Goal: Information Seeking & Learning: Check status

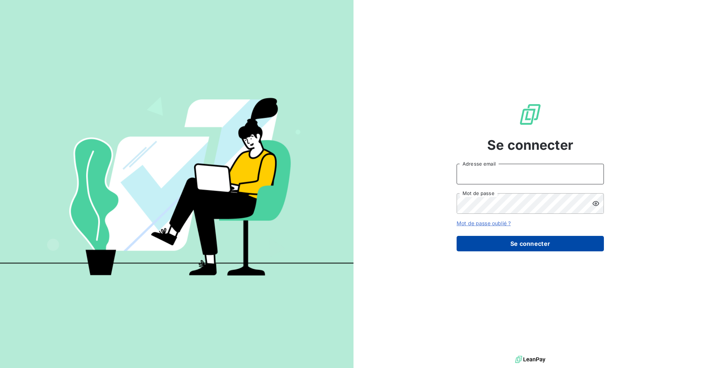
type input "[PERSON_NAME][EMAIL_ADDRESS][DOMAIN_NAME]"
click at [342, 244] on button "Se connecter" at bounding box center [529, 243] width 147 height 15
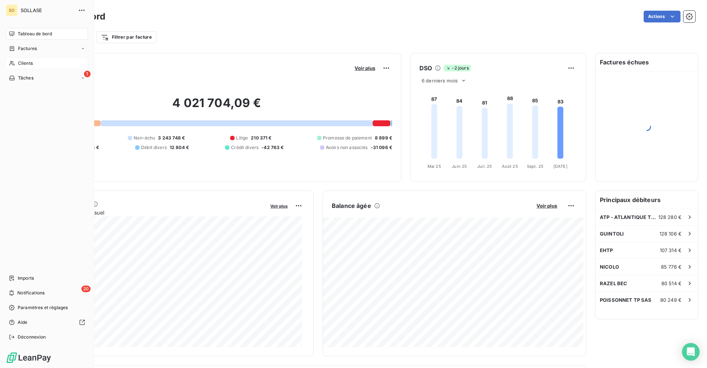
click at [37, 62] on div "Clients" at bounding box center [47, 63] width 82 height 12
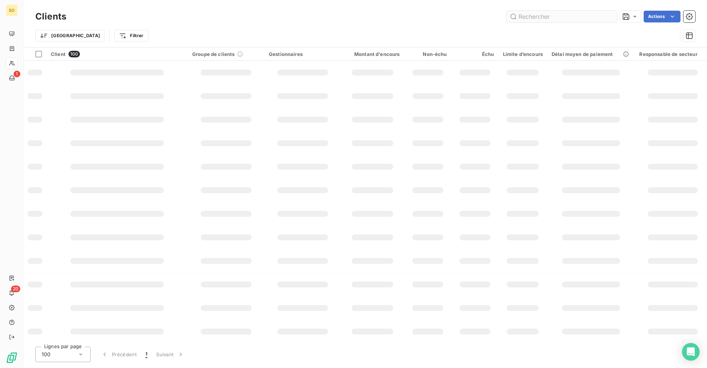
click at [342, 13] on input "text" at bounding box center [562, 17] width 110 height 12
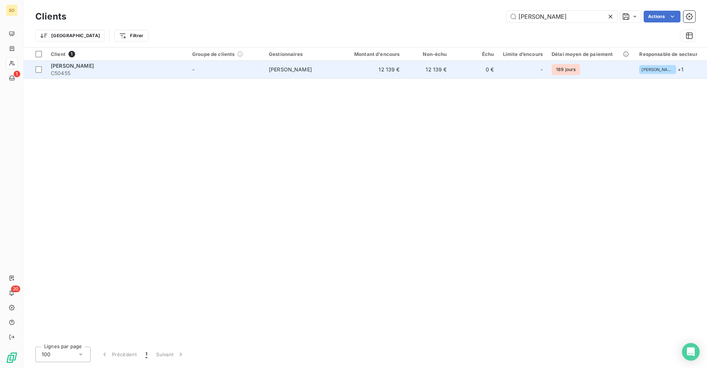
type input "[PERSON_NAME]"
click at [342, 74] on td "12 139 €" at bounding box center [427, 70] width 47 height 18
